Goal: Contribute content

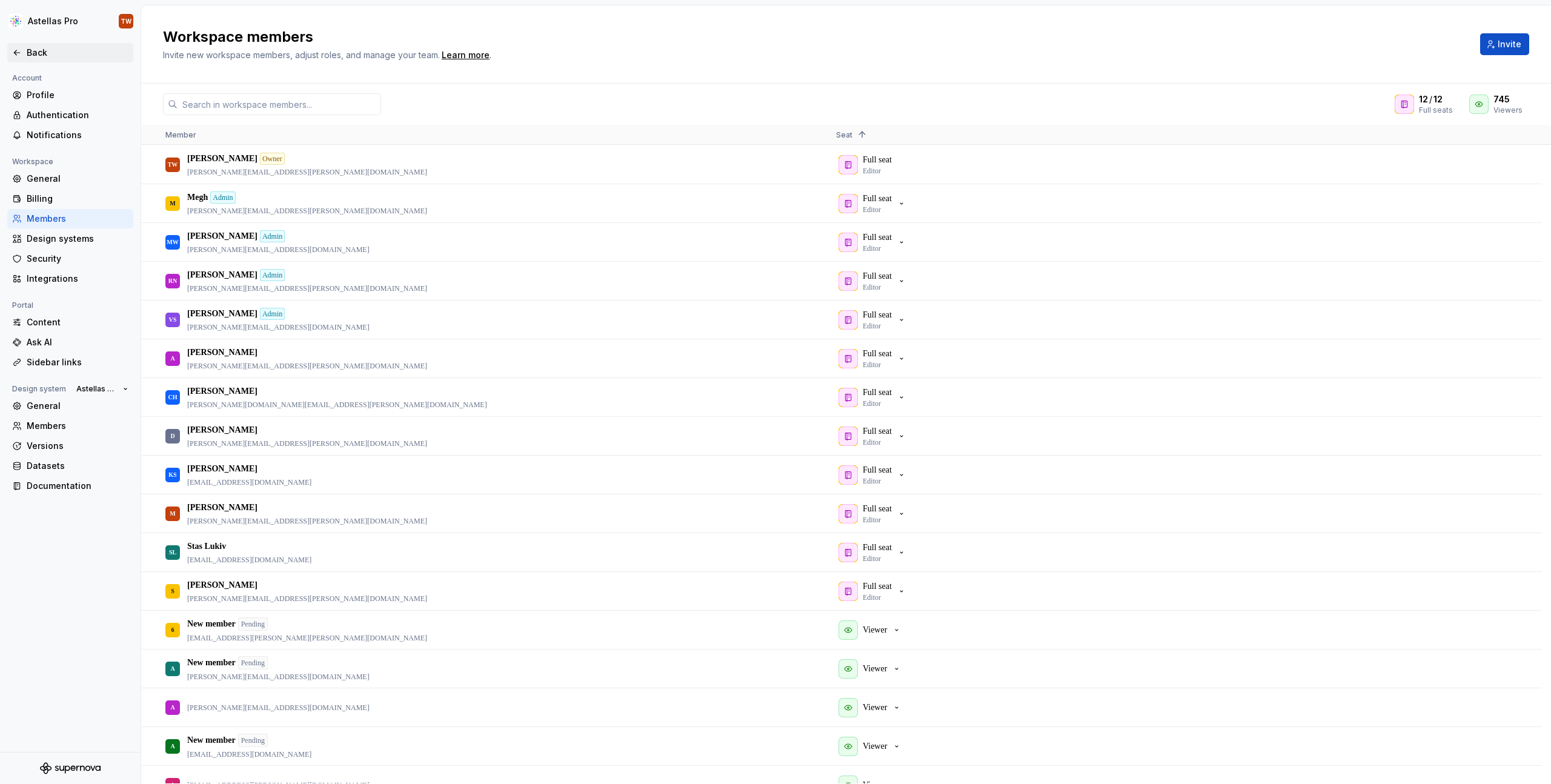
click at [30, 50] on div "Back" at bounding box center [77, 52] width 102 height 12
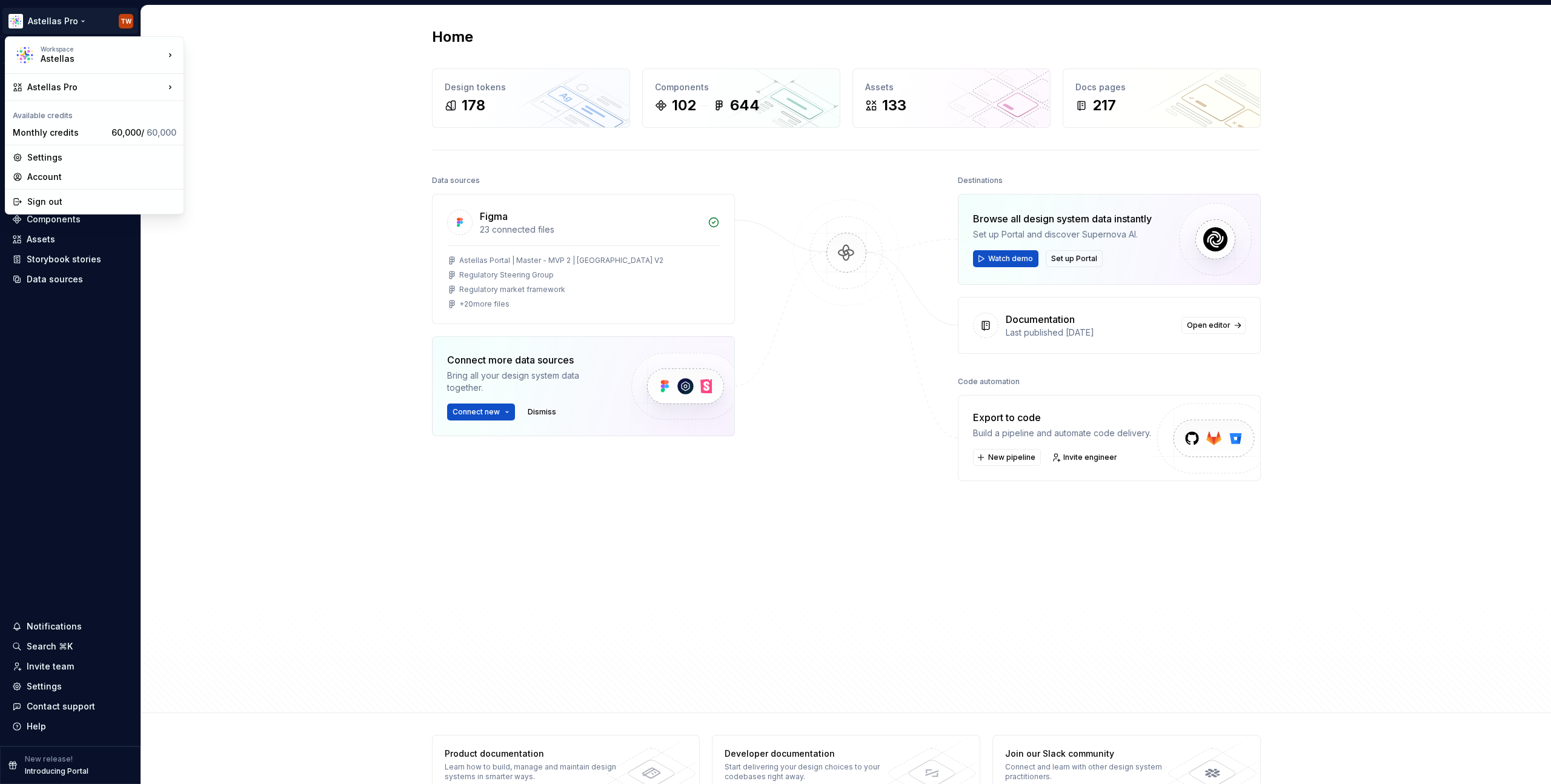
click at [63, 20] on html "Astellas Pro TW Version Current draft Home Documentation Analytics Code automat…" at bounding box center [776, 392] width 1551 height 784
click at [74, 86] on div "Astellas Pro" at bounding box center [96, 87] width 137 height 12
click at [91, 53] on div "Astellas" at bounding box center [92, 58] width 103 height 12
click at [71, 82] on div "Astellas Pro" at bounding box center [96, 87] width 137 height 12
click at [226, 84] on div "Astellas Elements" at bounding box center [256, 88] width 104 height 12
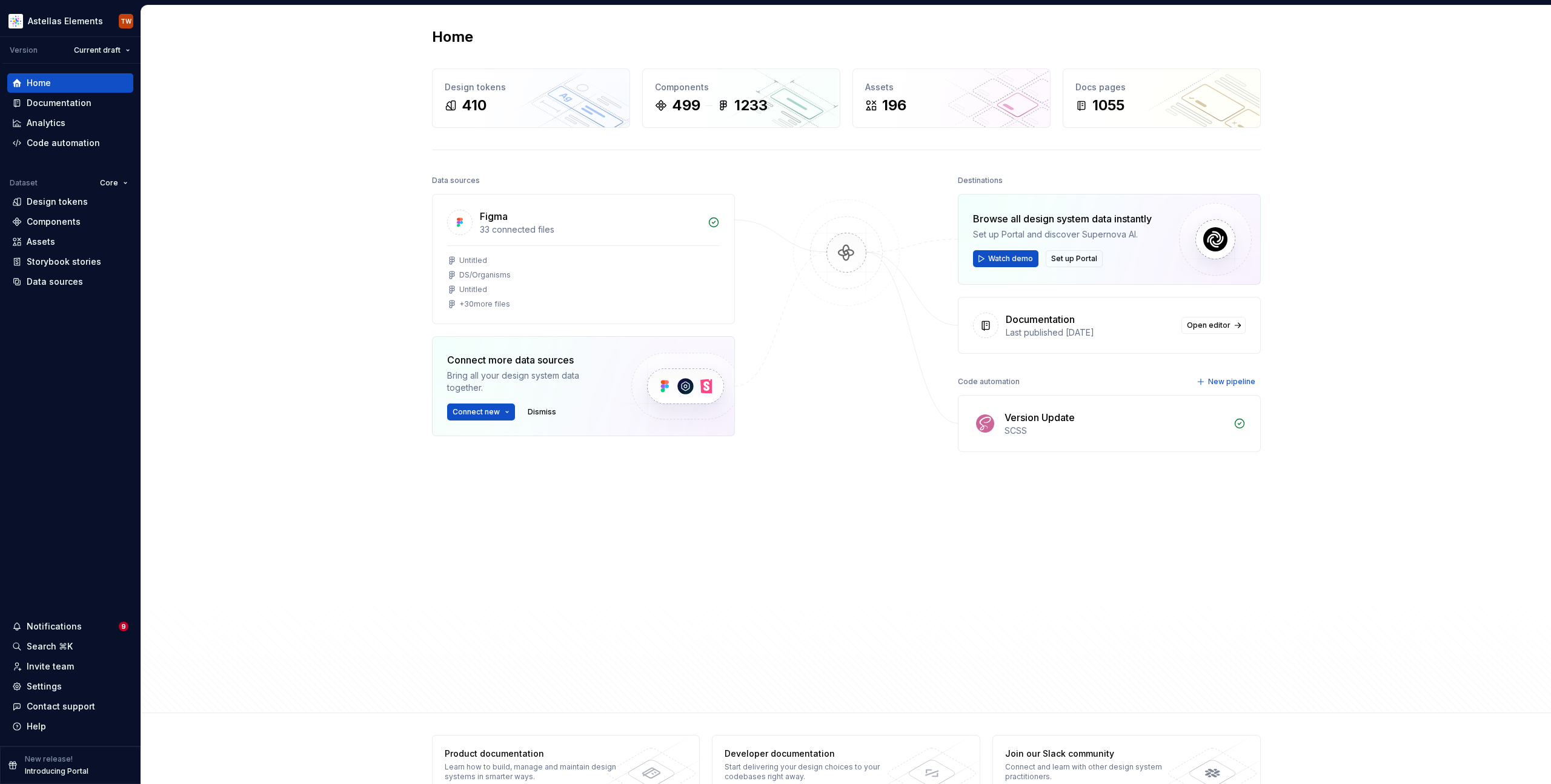
click at [228, 166] on div "Home Design tokens 410 Components 499 1233 Assets 196 Docs pages 1055 Data sour…" at bounding box center [846, 360] width 1410 height 708
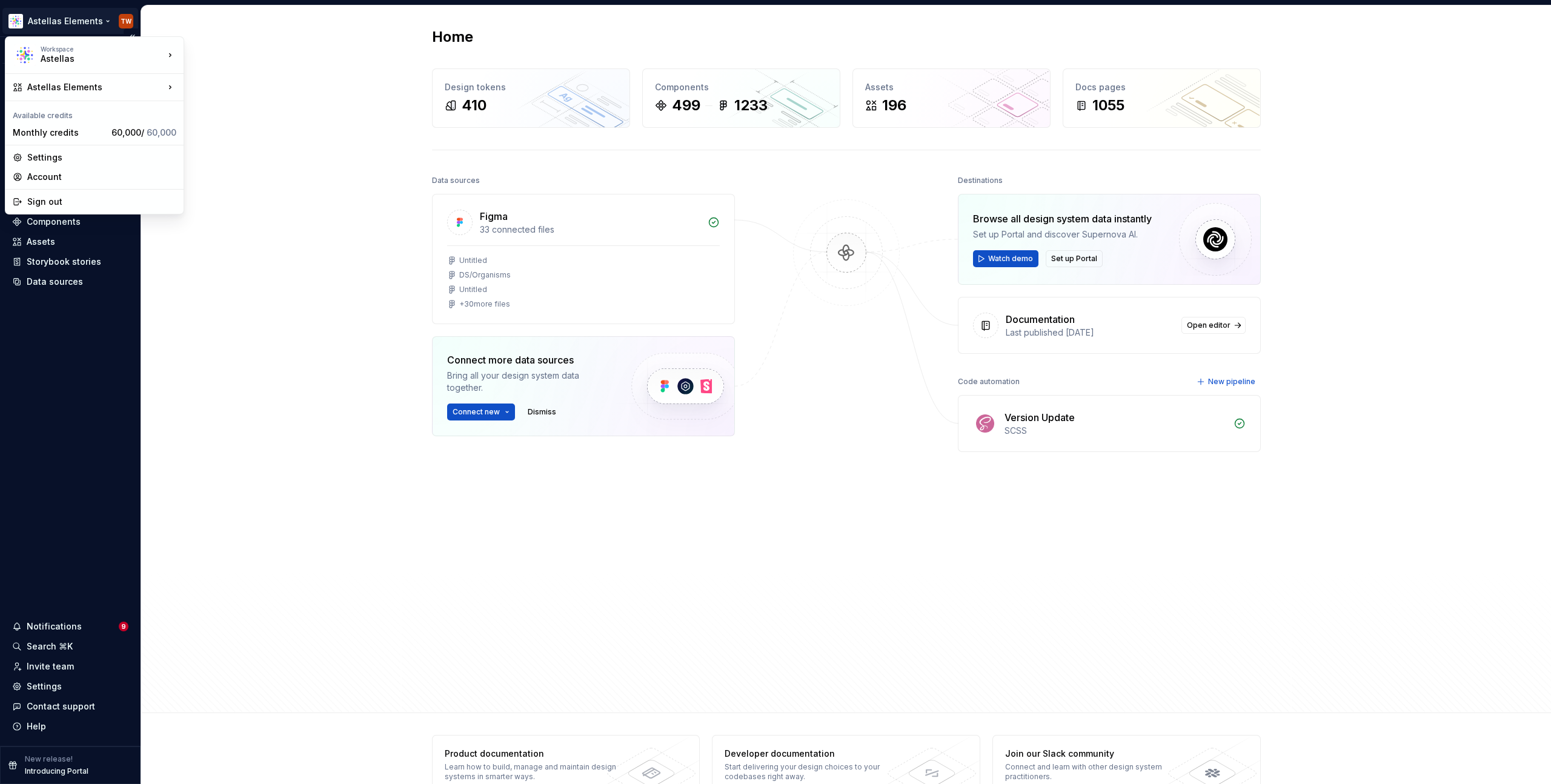
click at [80, 18] on html "Astellas Elements TW Version Current draft Home Documentation Analytics Code au…" at bounding box center [776, 392] width 1551 height 784
click at [331, 200] on html "Astellas Elements TW Version Current draft Home Documentation Analytics Code au…" at bounding box center [776, 392] width 1551 height 784
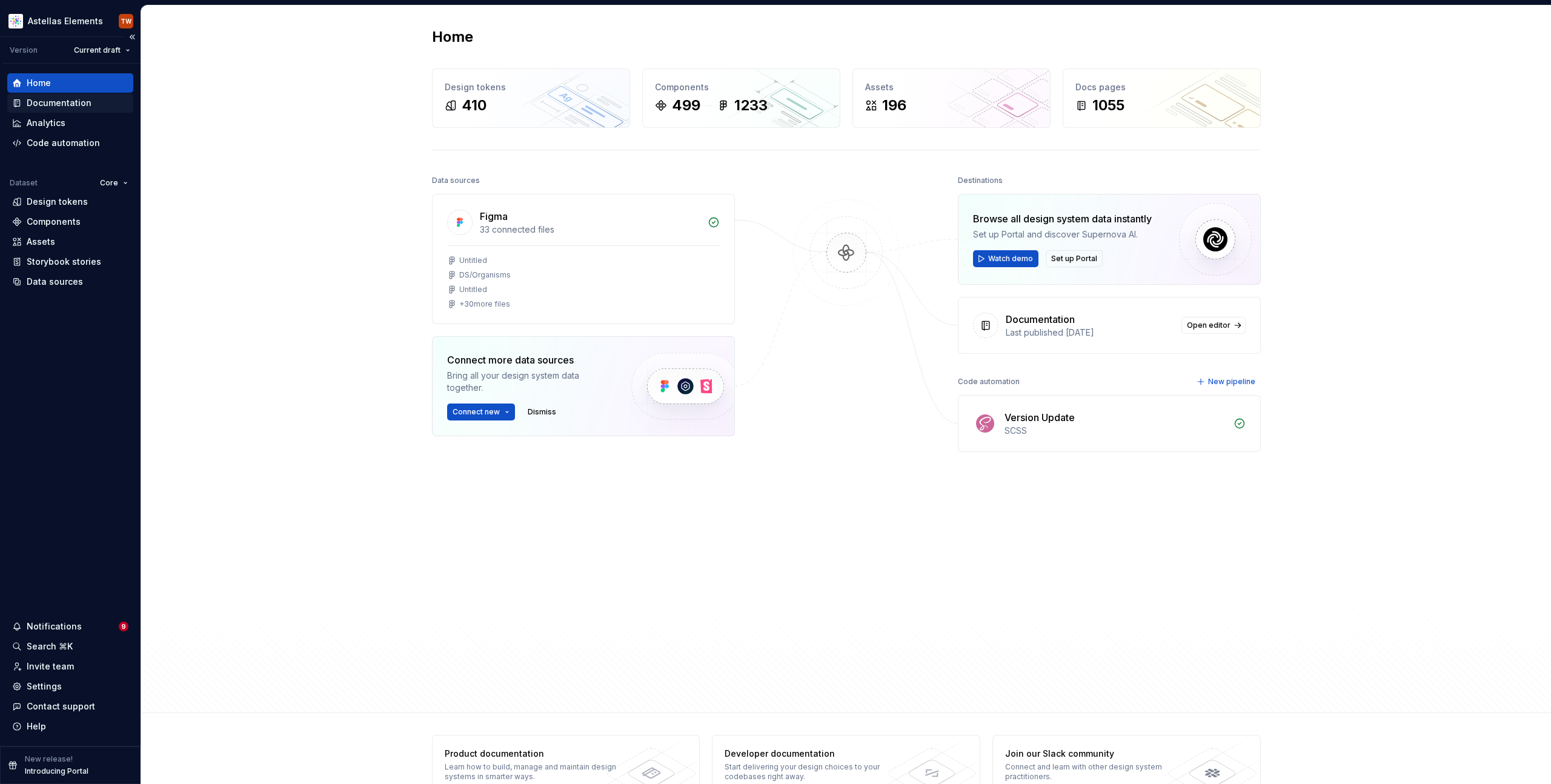
click at [82, 105] on div "Documentation" at bounding box center [59, 102] width 65 height 12
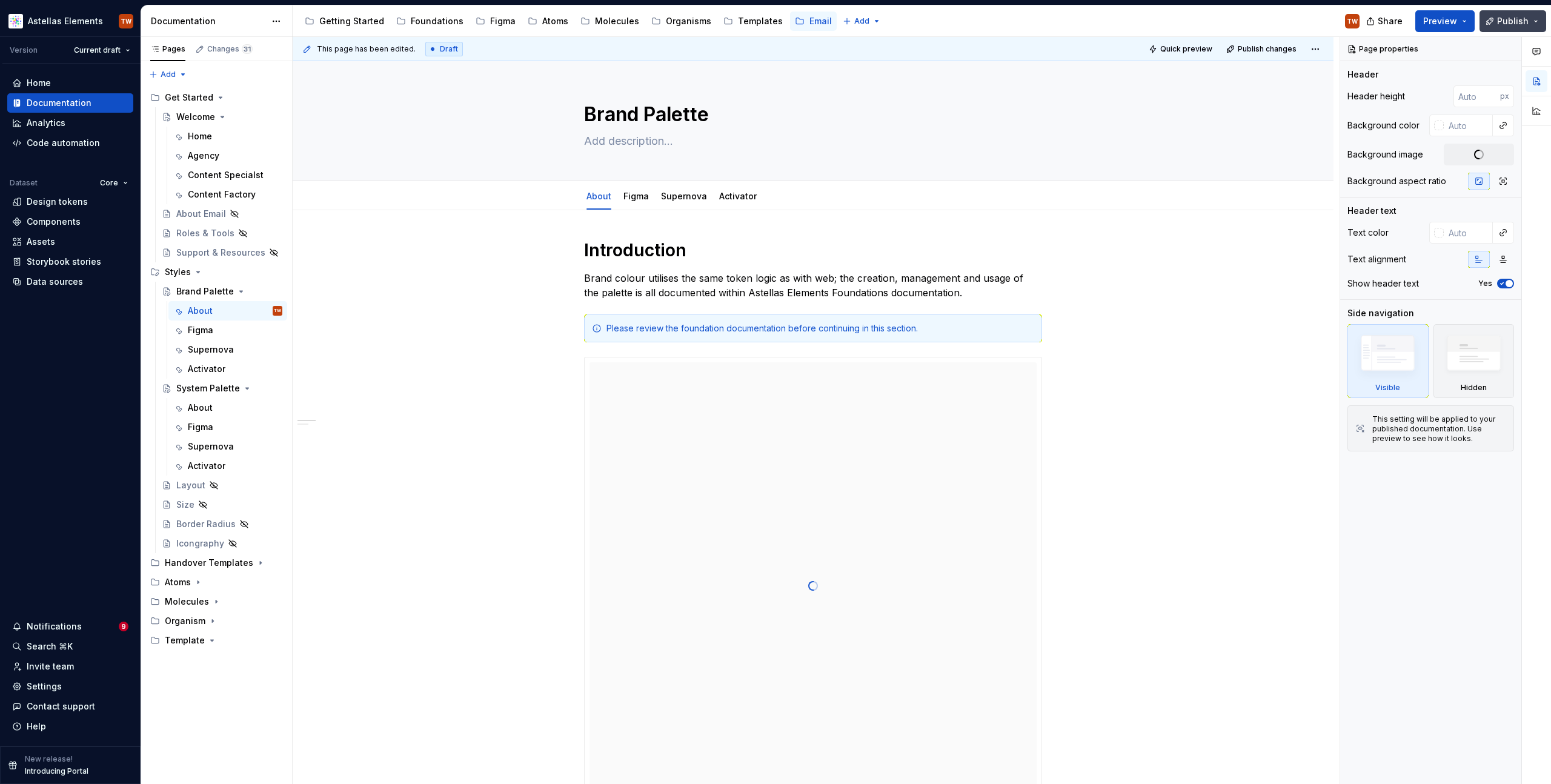
click at [1532, 23] on button "Publish" at bounding box center [1513, 21] width 67 height 22
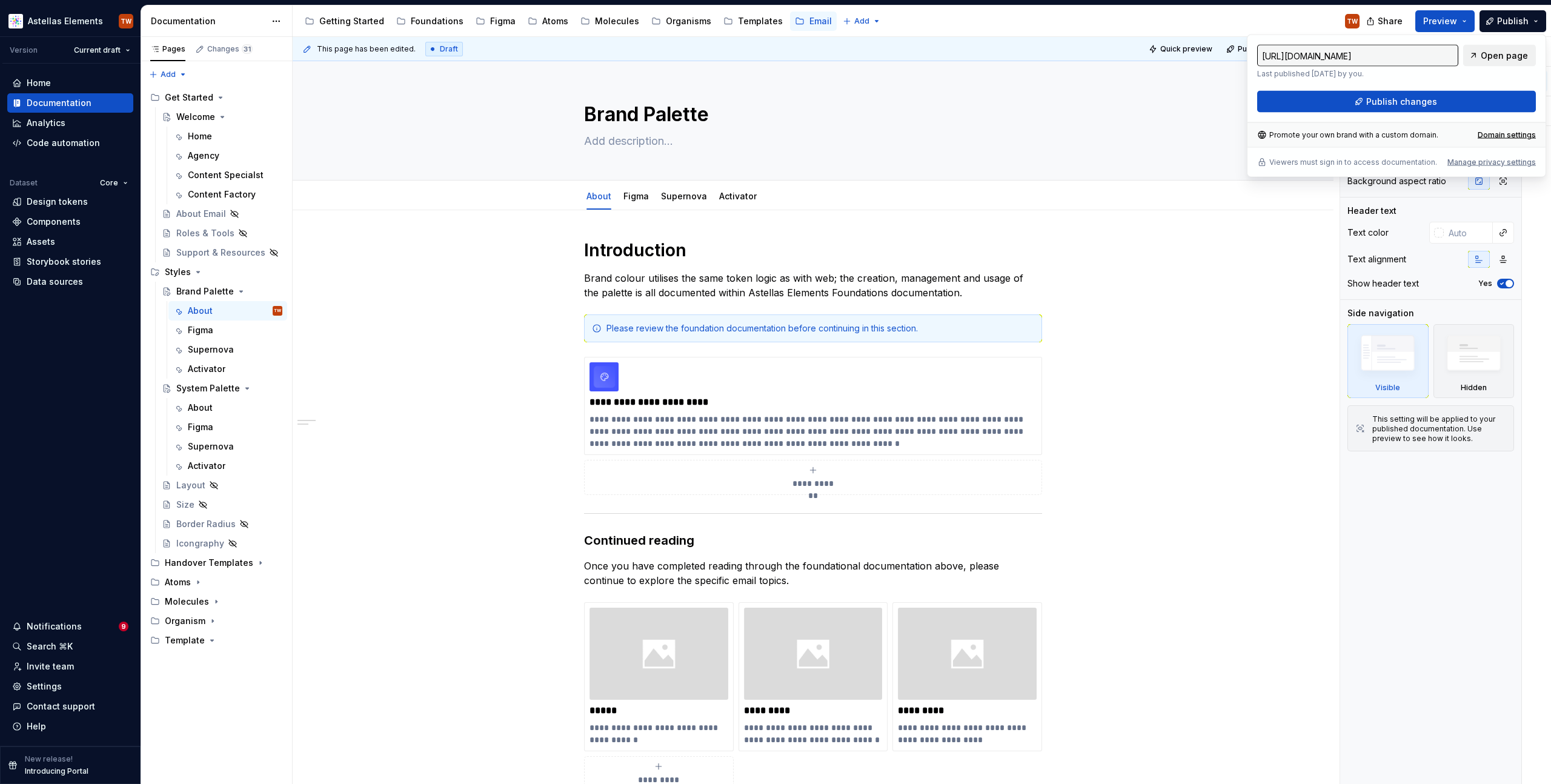
click at [1497, 56] on span "Open page" at bounding box center [1505, 55] width 47 height 12
type textarea "*"
